Goal: Task Accomplishment & Management: Manage account settings

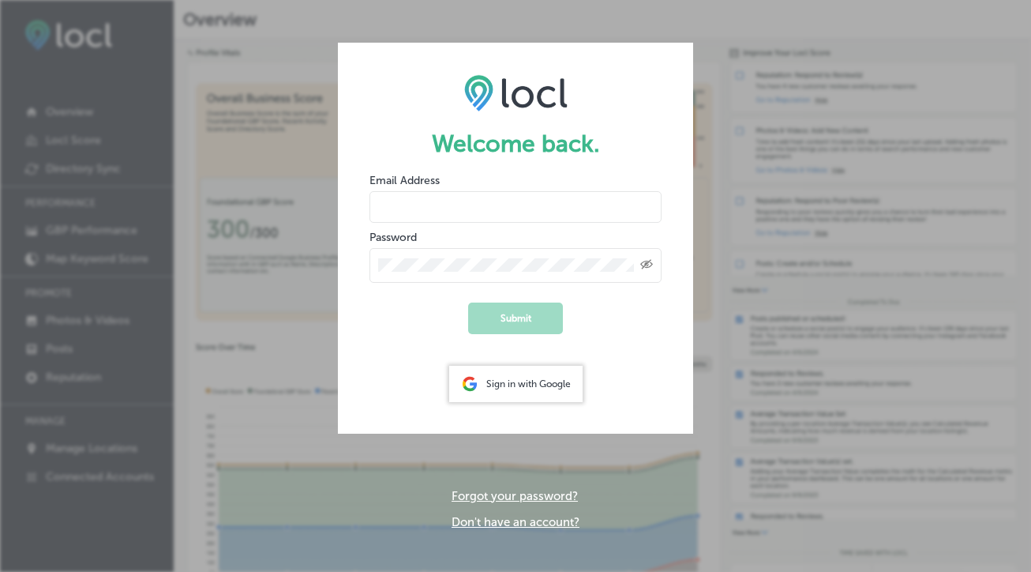
type input "[EMAIL_ADDRESS][DOMAIN_NAME]"
click at [515, 317] on button "Submit" at bounding box center [515, 318] width 95 height 32
